Goal: Information Seeking & Learning: Compare options

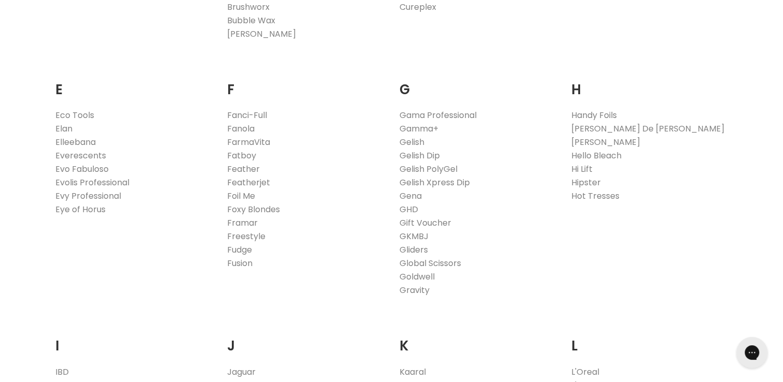
scroll to position [634, 0]
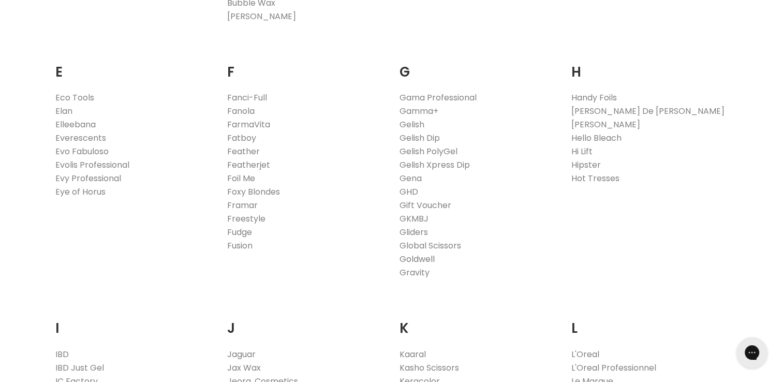
click at [408, 256] on link "Goldwell" at bounding box center [416, 259] width 35 height 12
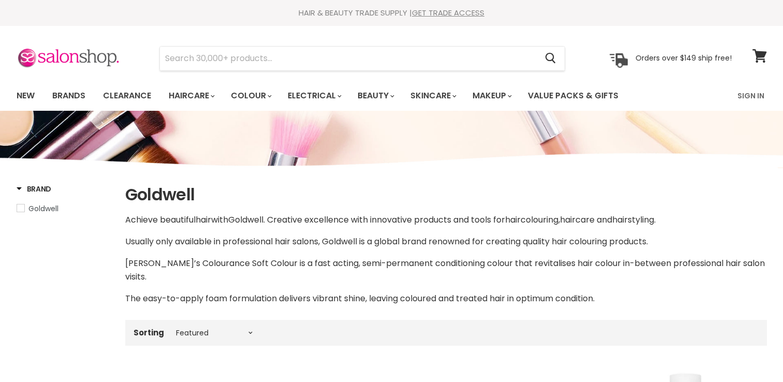
select select "manual"
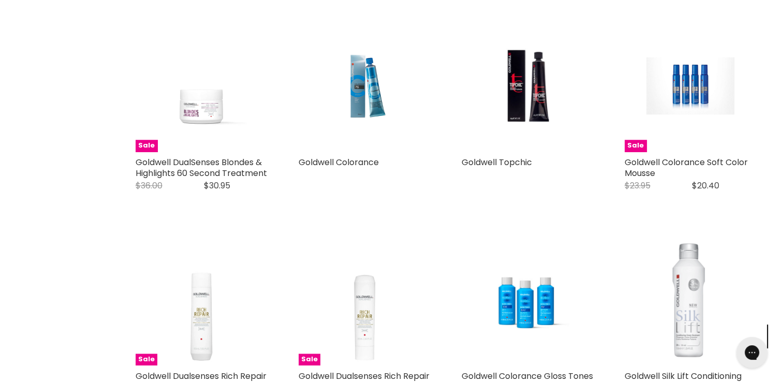
scroll to position [785, 0]
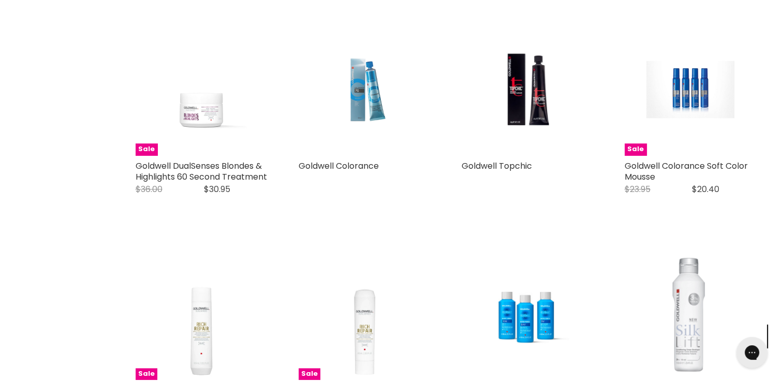
click at [370, 87] on img "Main content" at bounding box center [364, 89] width 88 height 132
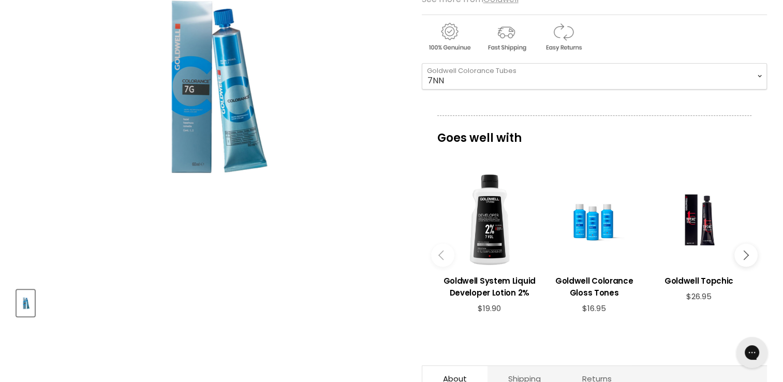
scroll to position [212, 0]
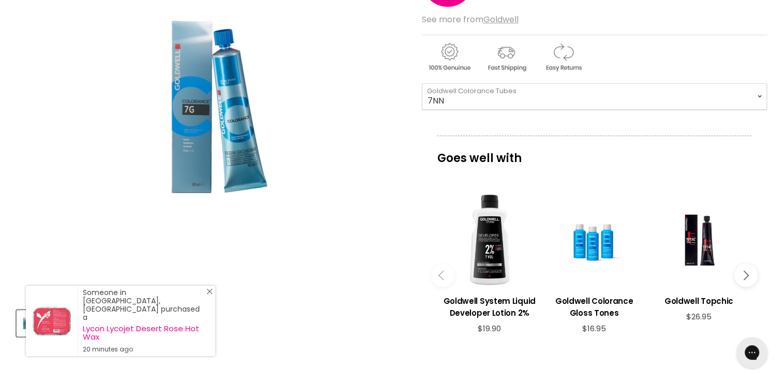
click at [212, 294] on icon "Close Icon" at bounding box center [209, 291] width 6 height 6
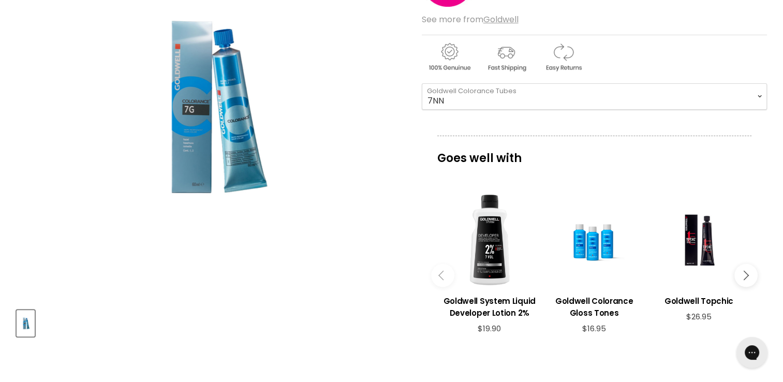
click at [745, 268] on button "Main content" at bounding box center [745, 275] width 23 height 23
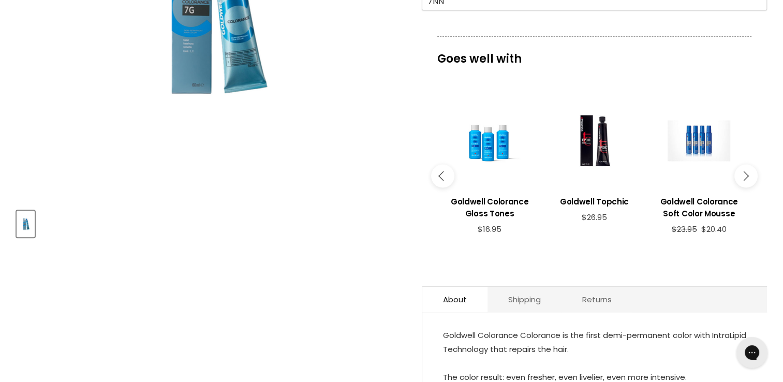
scroll to position [317, 0]
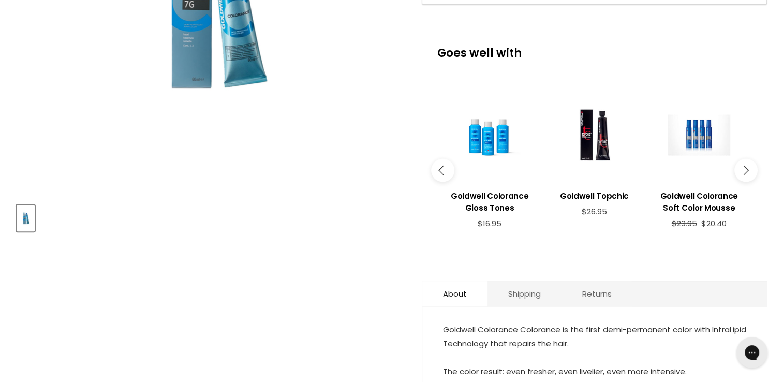
click at [747, 175] on button "Main content" at bounding box center [745, 170] width 23 height 23
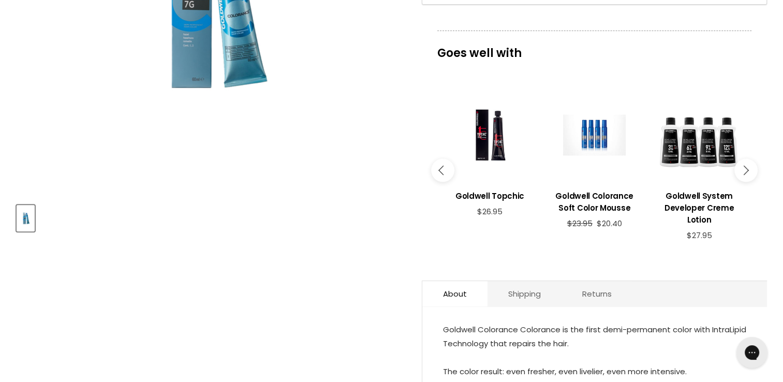
click at [747, 175] on button "Main content" at bounding box center [745, 170] width 23 height 23
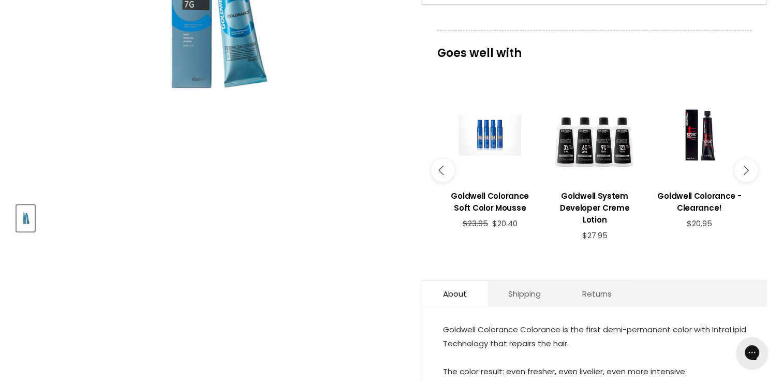
click at [741, 171] on icon "Main content" at bounding box center [743, 170] width 9 height 9
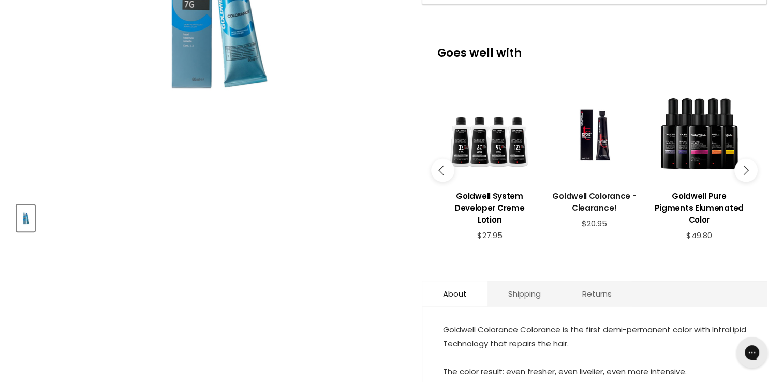
click at [587, 216] on link "Goldwell Colorance - Clearance!" at bounding box center [594, 200] width 94 height 37
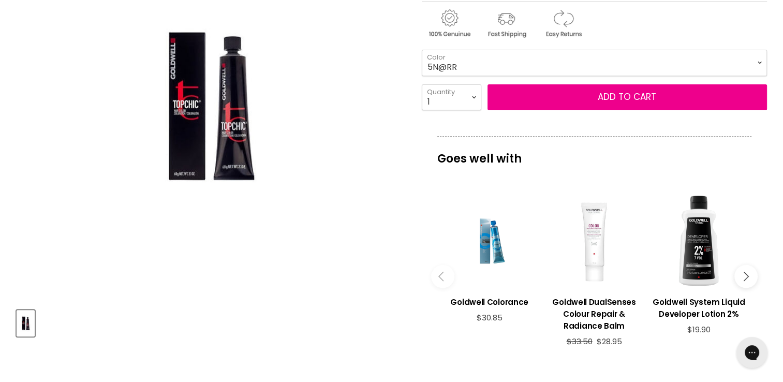
scroll to position [257, 0]
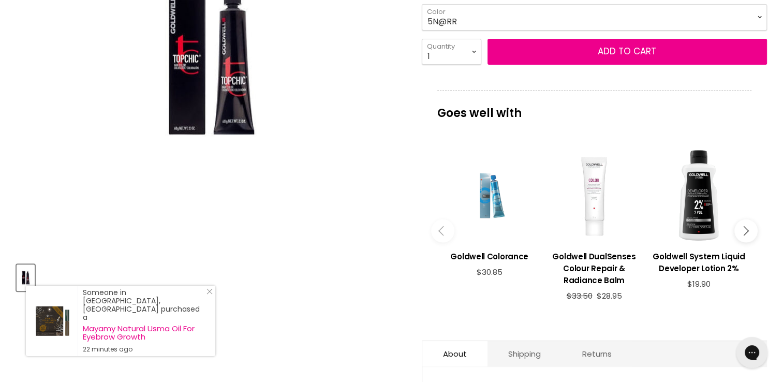
click at [495, 207] on div "Main content" at bounding box center [489, 195] width 94 height 94
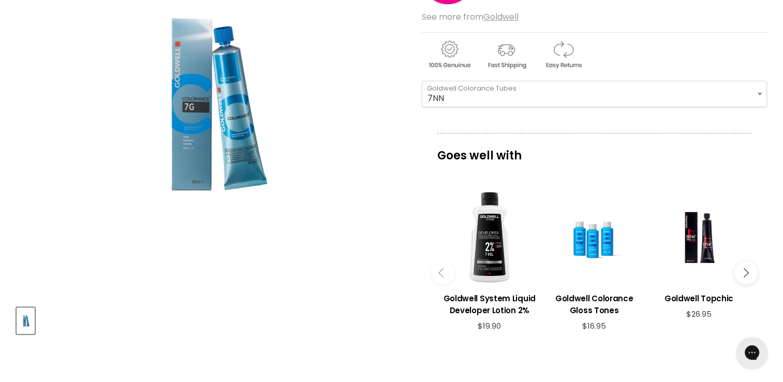
scroll to position [315, 0]
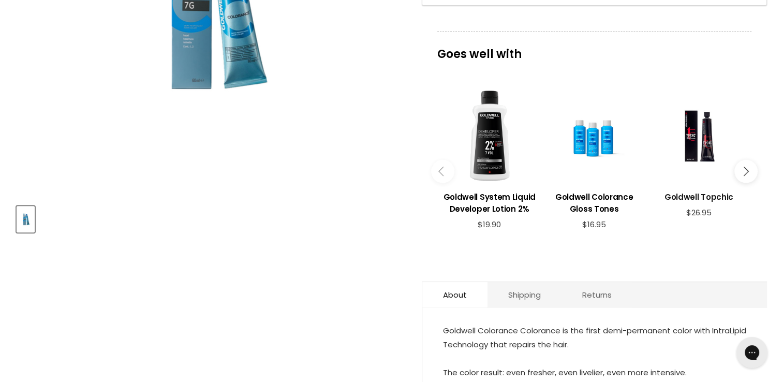
click at [694, 198] on h3 "Goldwell Topchic" at bounding box center [698, 197] width 94 height 12
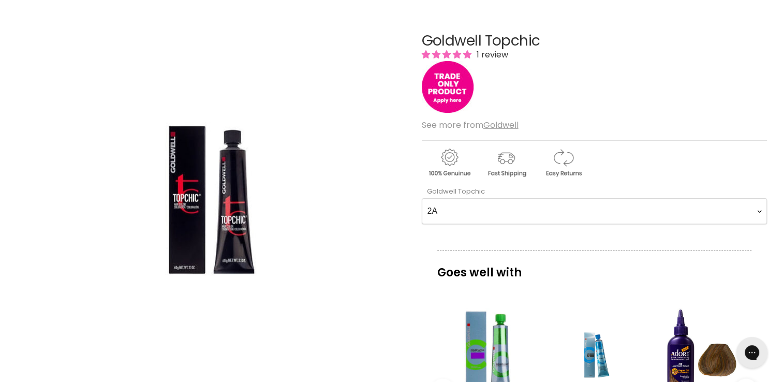
scroll to position [106, 0]
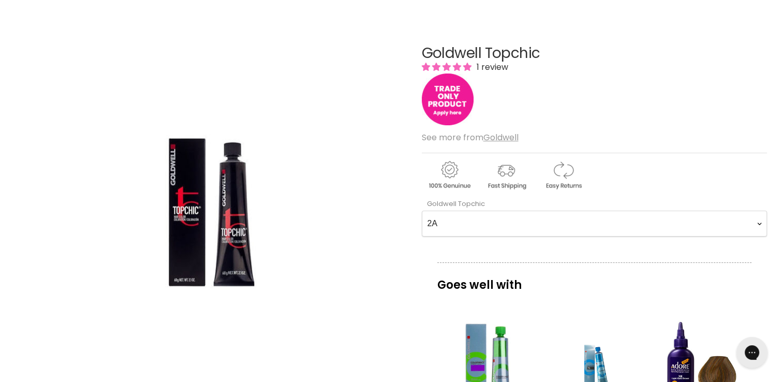
click at [447, 102] on img "Main content" at bounding box center [448, 99] width 52 height 52
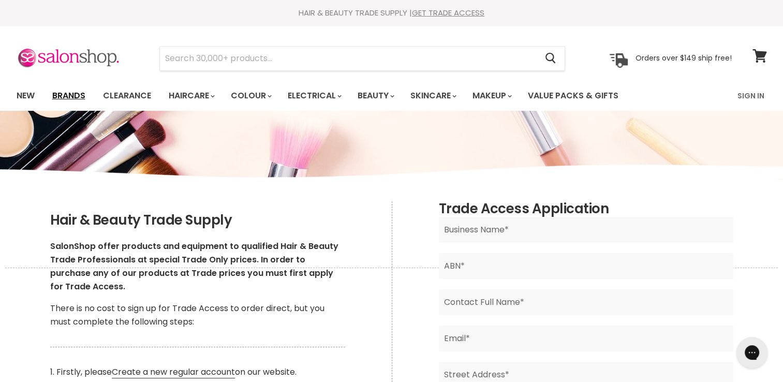
click at [69, 92] on link "Brands" at bounding box center [68, 96] width 49 height 22
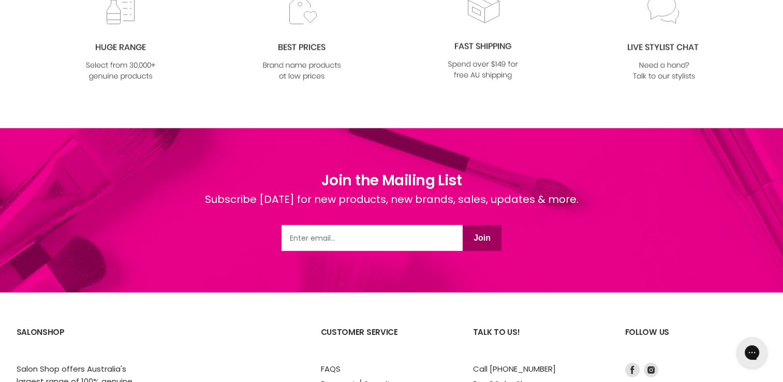
scroll to position [2725, 0]
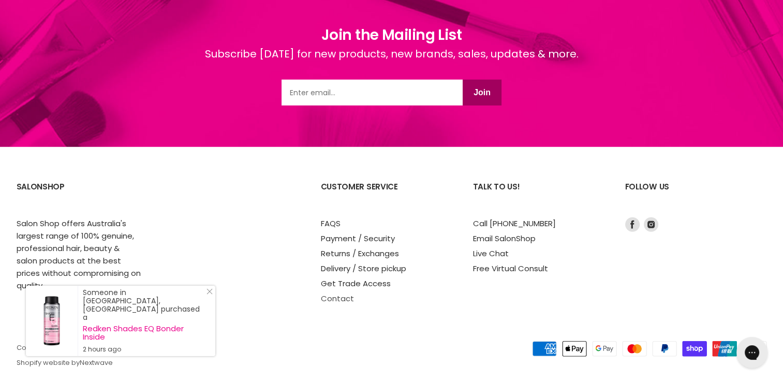
click at [335, 293] on link "Contact" at bounding box center [337, 298] width 33 height 11
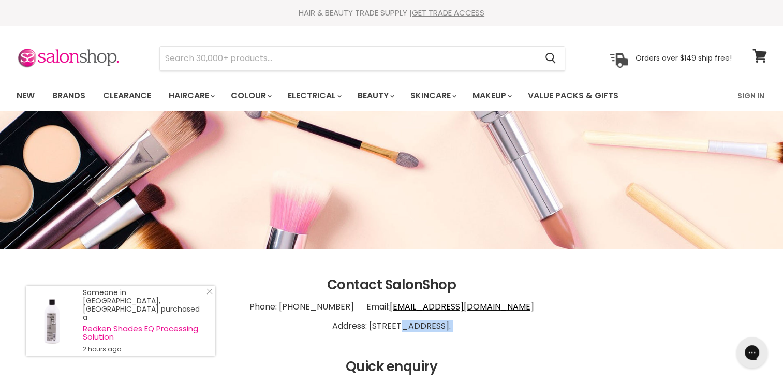
drag, startPoint x: 334, startPoint y: 323, endPoint x: 476, endPoint y: 336, distance: 142.3
click at [476, 336] on p "Phone: [PHONE_NUMBER] Email: [EMAIL_ADDRESS][DOMAIN_NAME] Address: [STREET_ADDR…" at bounding box center [392, 317] width 750 height 48
copy p "[STREET_ADDRESS]."
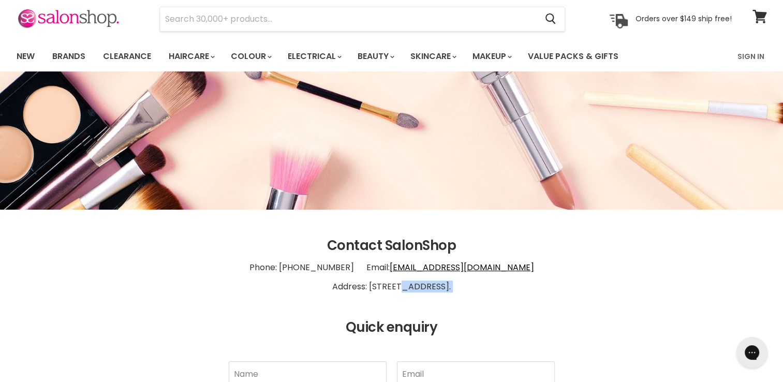
scroll to position [44, 0]
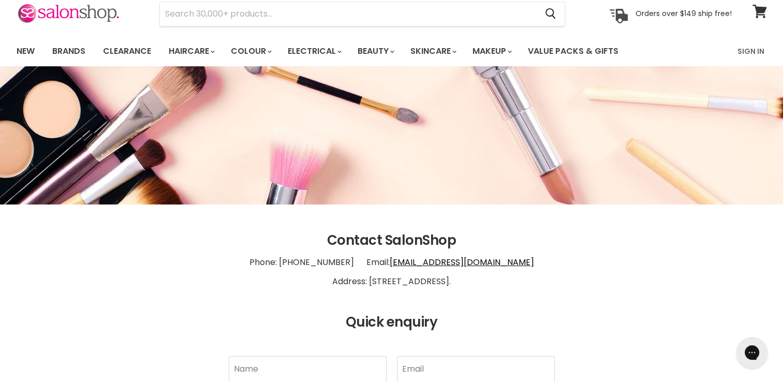
click at [677, 44] on ul "New Brands Clearance Haircare" at bounding box center [344, 51] width 670 height 30
click at [69, 53] on link "Brands" at bounding box center [68, 51] width 49 height 22
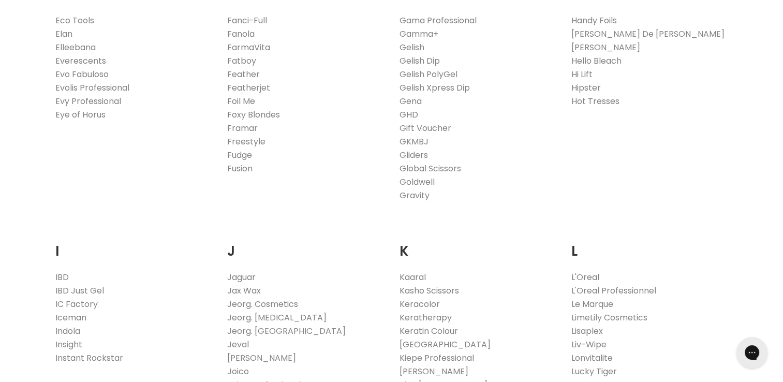
scroll to position [819, 0]
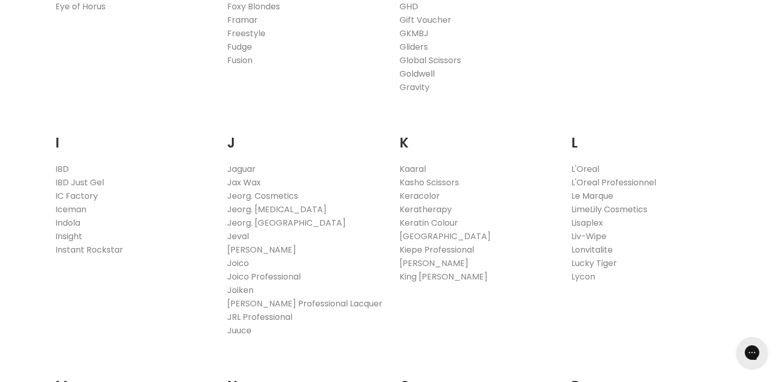
click at [429, 69] on link "Goldwell" at bounding box center [416, 74] width 35 height 12
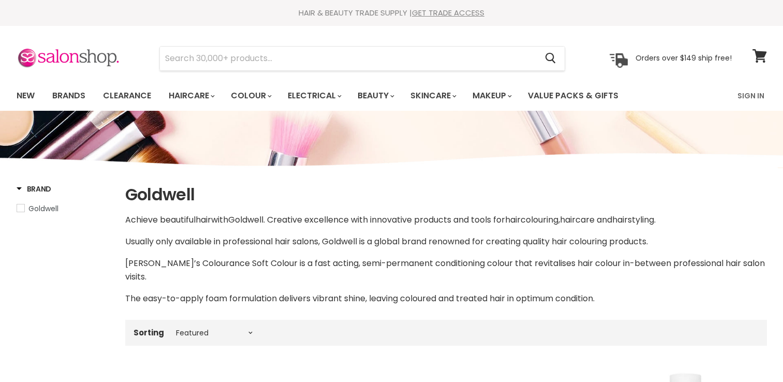
select select "manual"
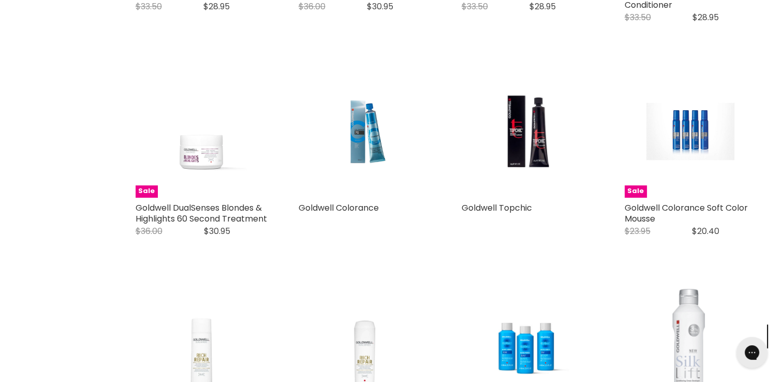
scroll to position [751, 0]
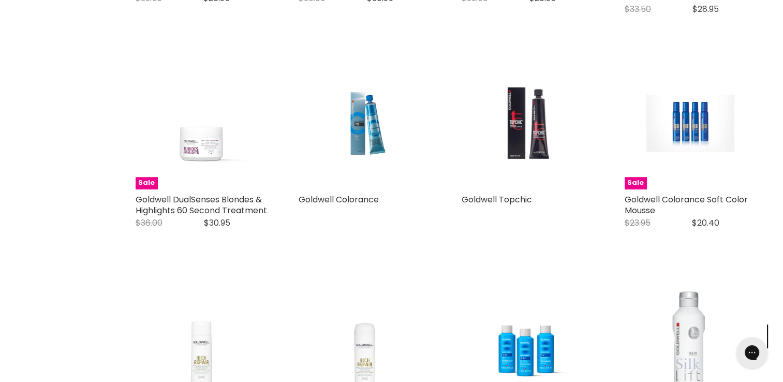
click at [521, 100] on img "Main content" at bounding box center [526, 123] width 87 height 132
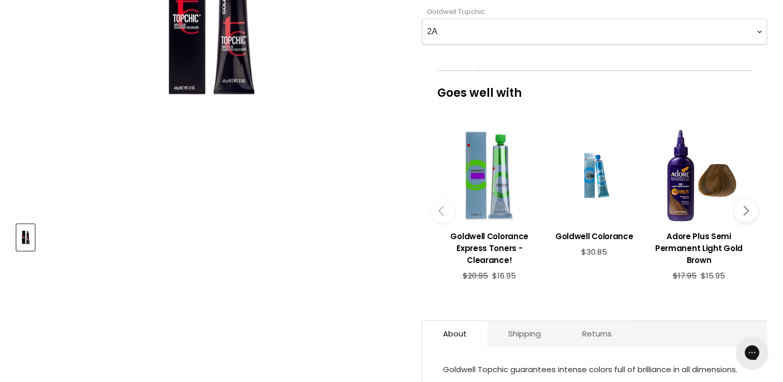
scroll to position [293, 0]
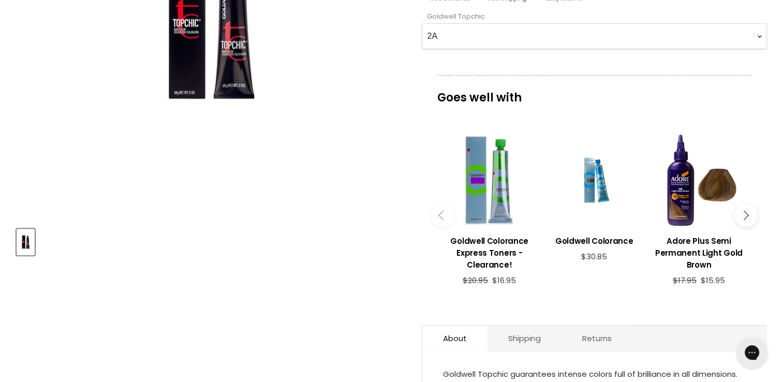
click at [745, 220] on button "Main content" at bounding box center [745, 214] width 23 height 23
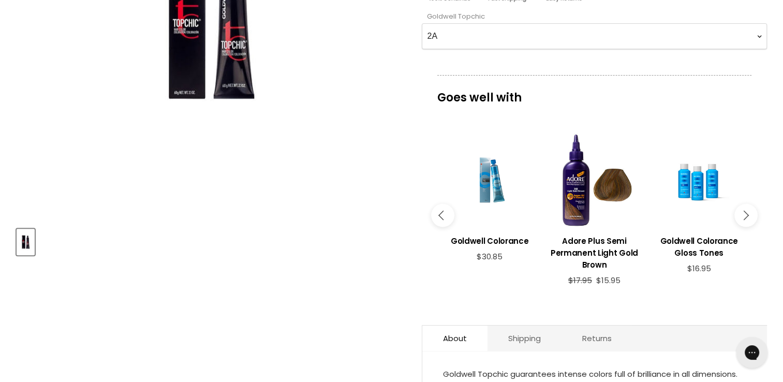
click at [236, 75] on img "Goldwell Topchic image. Click or Scroll to Zoom." at bounding box center [209, 25] width 181 height 273
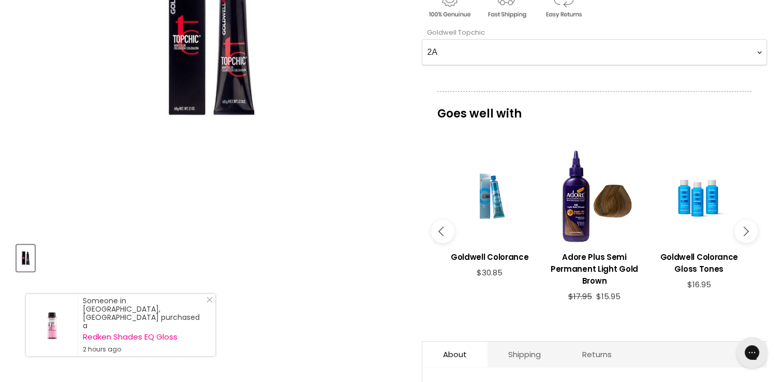
scroll to position [288, 0]
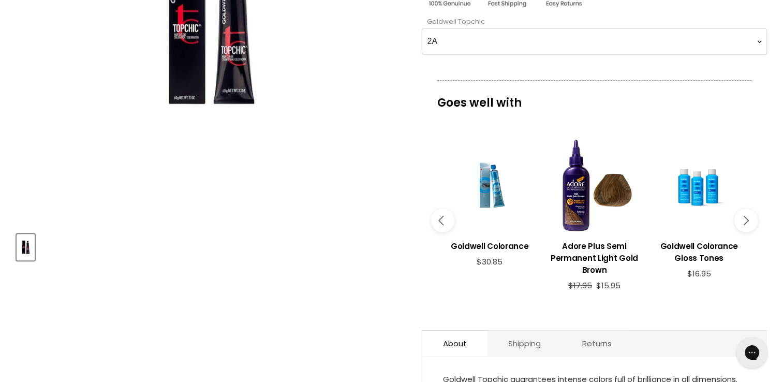
click at [743, 216] on icon "Main content" at bounding box center [743, 219] width 9 height 9
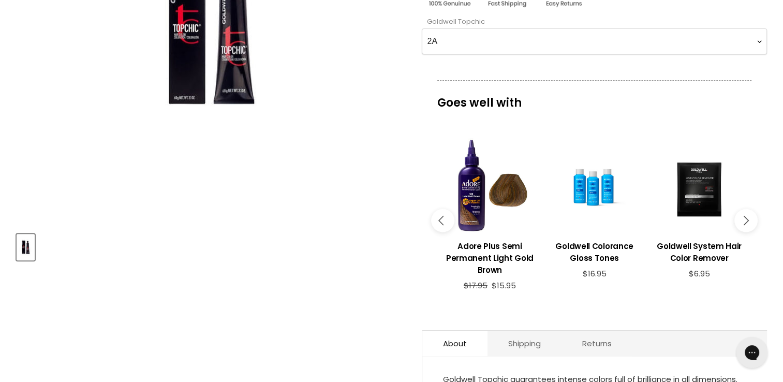
click at [743, 216] on icon "Main content" at bounding box center [743, 219] width 9 height 9
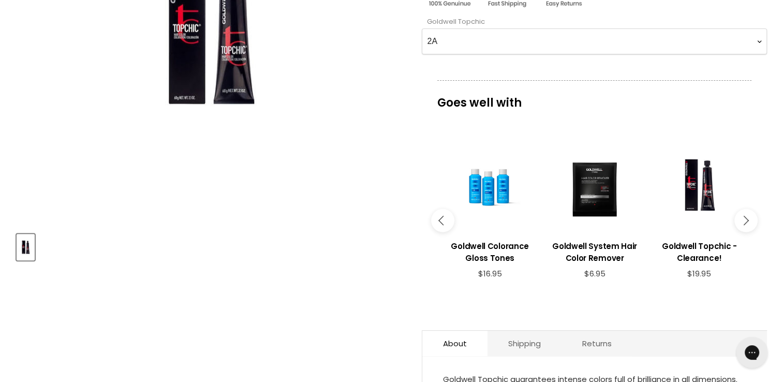
click at [743, 216] on icon "Main content" at bounding box center [743, 219] width 9 height 9
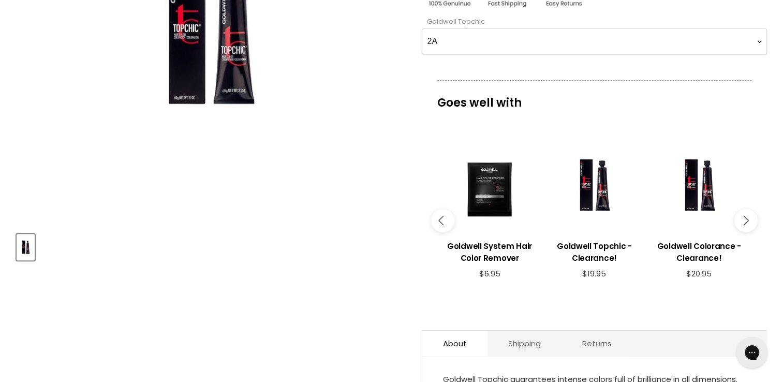
click at [740, 214] on button "Main content" at bounding box center [745, 219] width 23 height 23
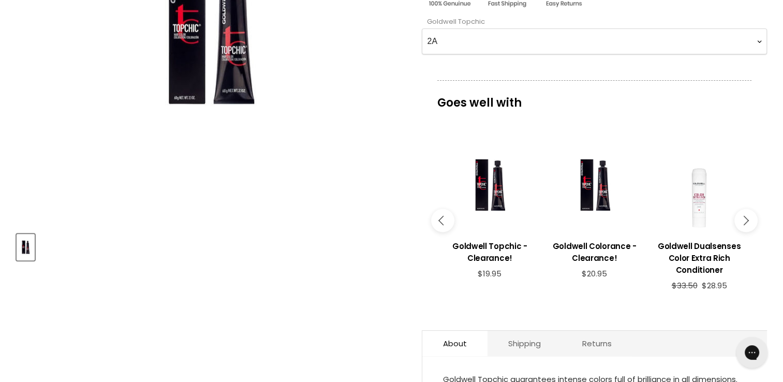
click at [745, 218] on icon "Main content" at bounding box center [743, 219] width 9 height 9
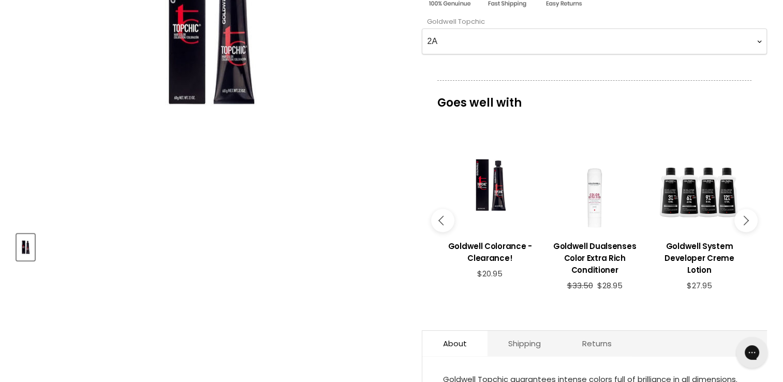
click at [745, 218] on icon "Main content" at bounding box center [743, 219] width 9 height 9
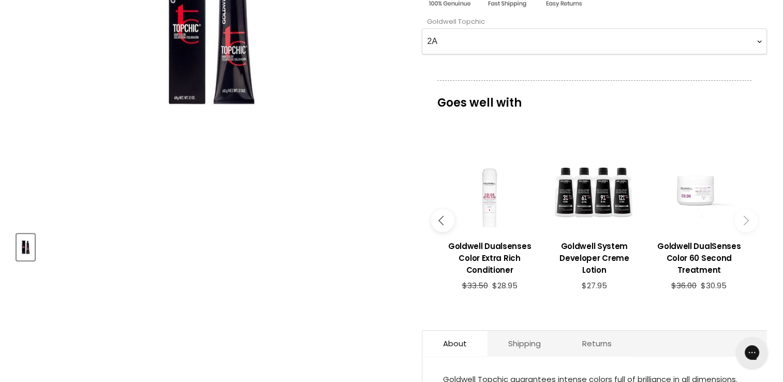
click at [745, 218] on icon "Main content" at bounding box center [743, 219] width 9 height 9
click at [437, 220] on button "Main content" at bounding box center [442, 219] width 23 height 23
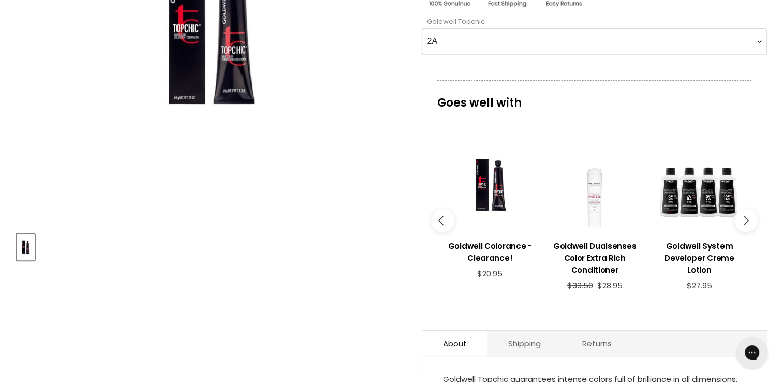
click at [437, 220] on button "Main content" at bounding box center [442, 219] width 23 height 23
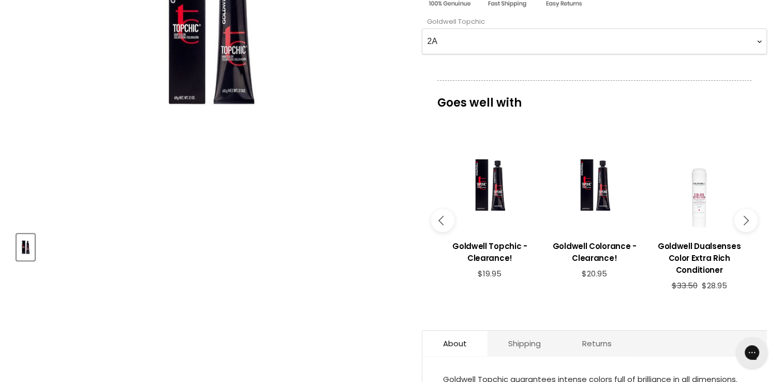
click at [437, 220] on button "Main content" at bounding box center [442, 219] width 23 height 23
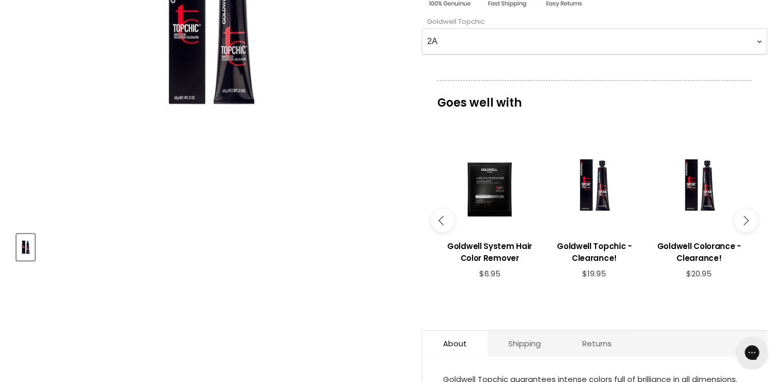
click at [441, 217] on icon "Main content" at bounding box center [442, 219] width 9 height 9
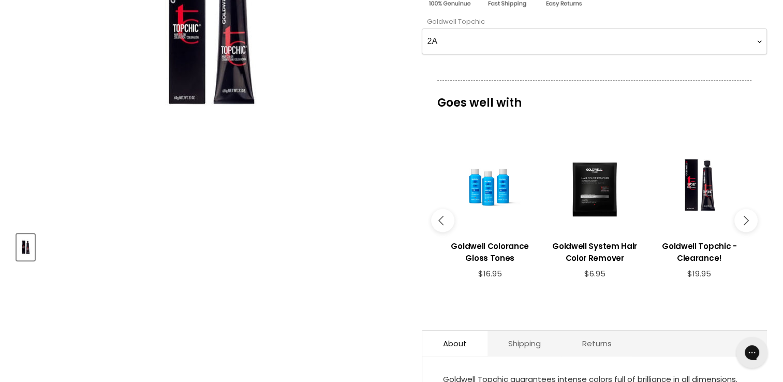
click at [446, 216] on button "Main content" at bounding box center [442, 219] width 23 height 23
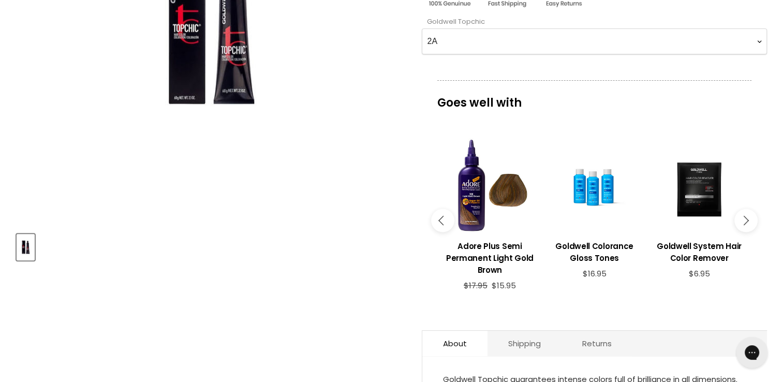
click at [446, 216] on button "Main content" at bounding box center [442, 219] width 23 height 23
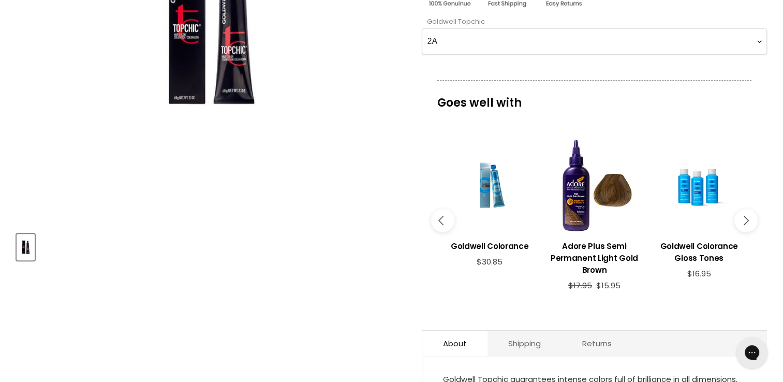
click at [446, 216] on button "Main content" at bounding box center [442, 219] width 23 height 23
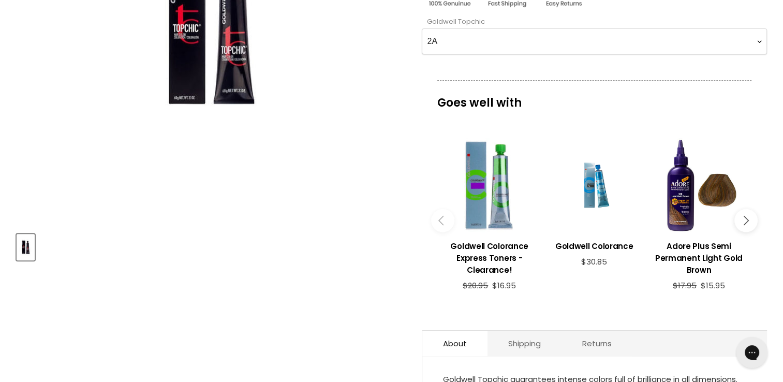
click at [446, 216] on button "Main content" at bounding box center [442, 219] width 23 height 23
click at [601, 192] on div "Main content" at bounding box center [594, 185] width 94 height 94
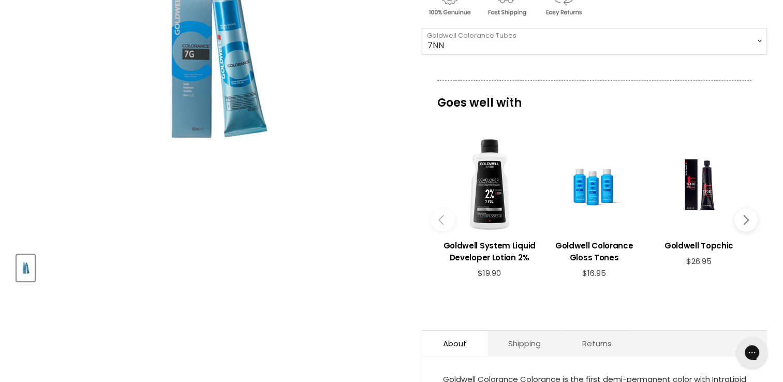
scroll to position [242, 0]
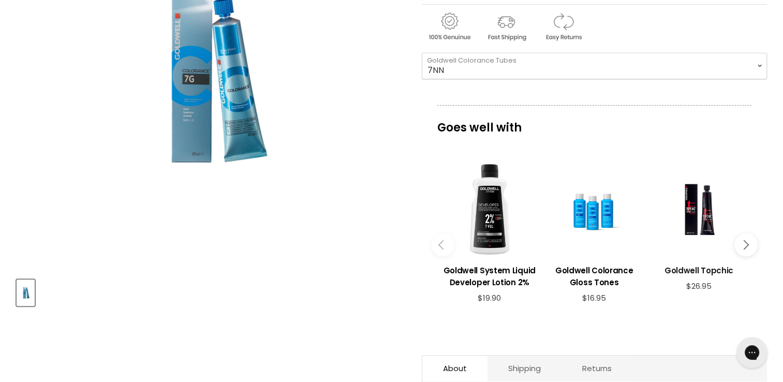
click at [714, 271] on h3 "Goldwell Topchic" at bounding box center [698, 270] width 94 height 12
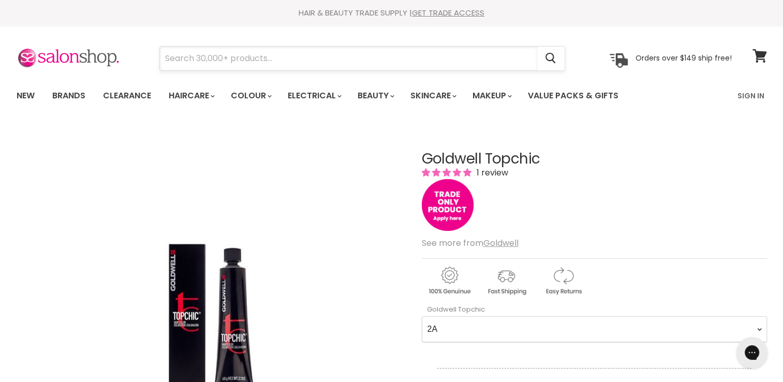
click at [289, 53] on input "Search" at bounding box center [348, 59] width 377 height 24
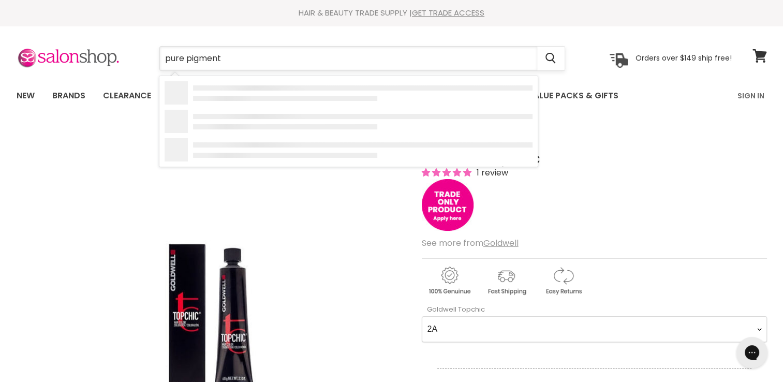
type input "pure pigments"
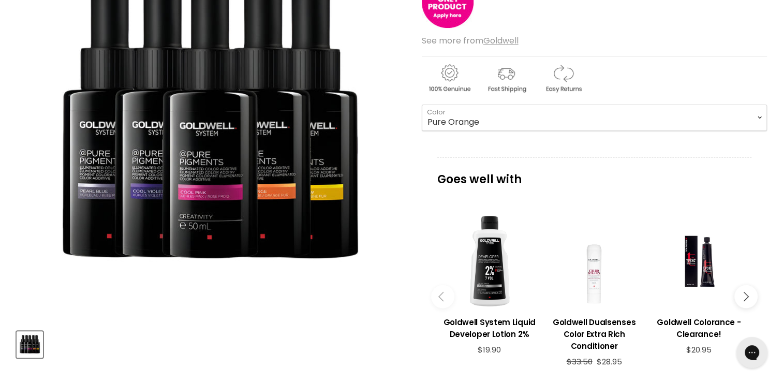
scroll to position [172, 0]
